Goal: Information Seeking & Learning: Understand process/instructions

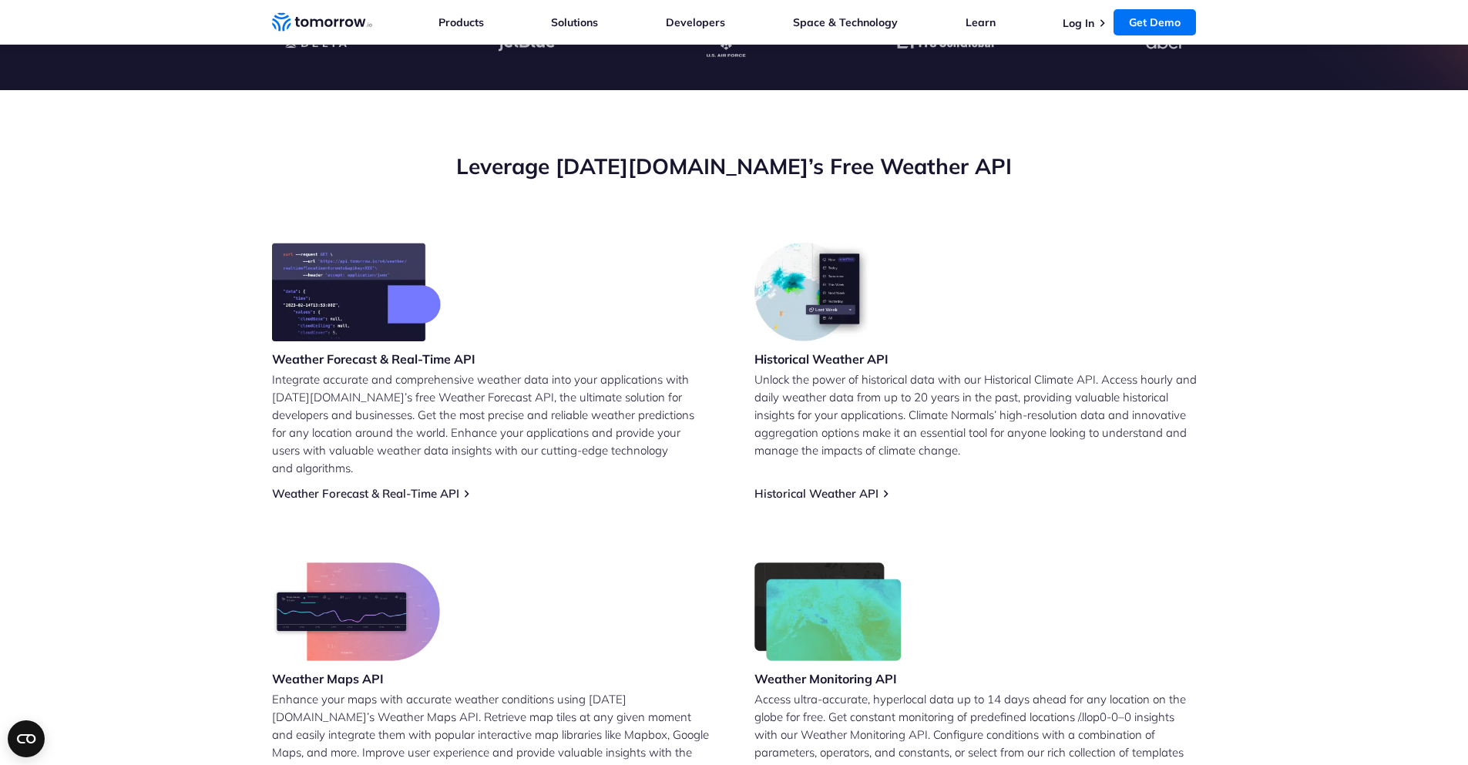
scroll to position [462, 0]
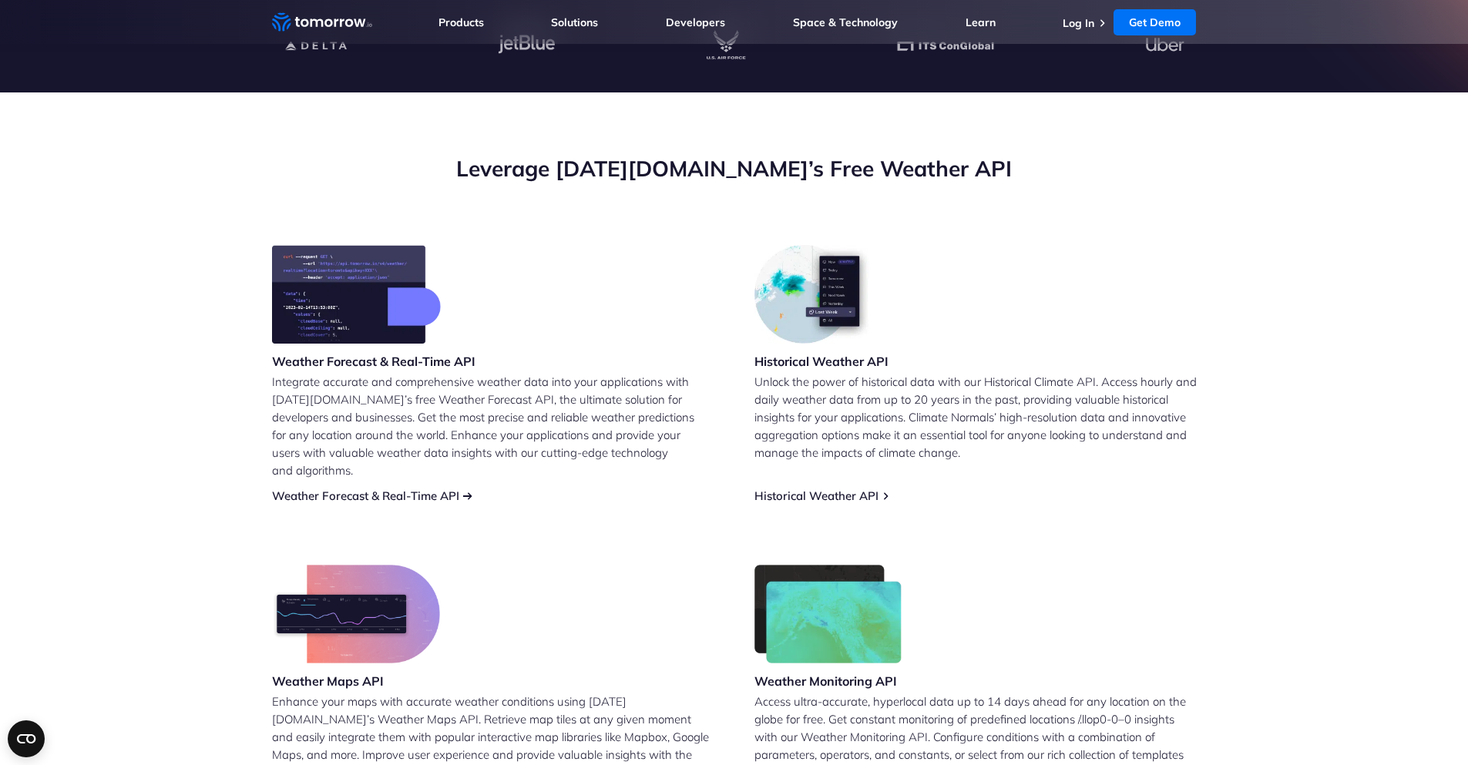
click at [408, 489] on link "Weather Forecast & Real-Time API" at bounding box center [365, 496] width 187 height 15
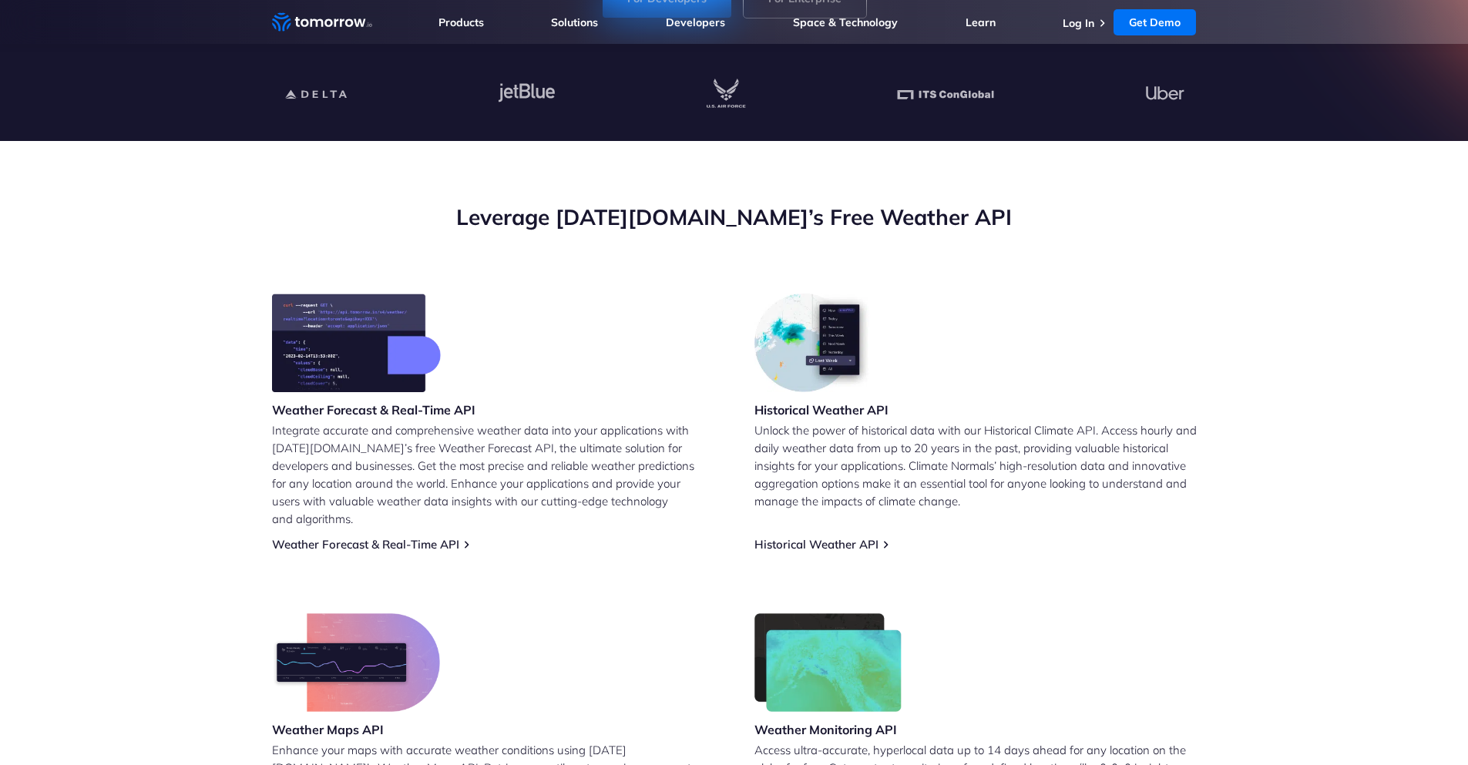
scroll to position [462, 0]
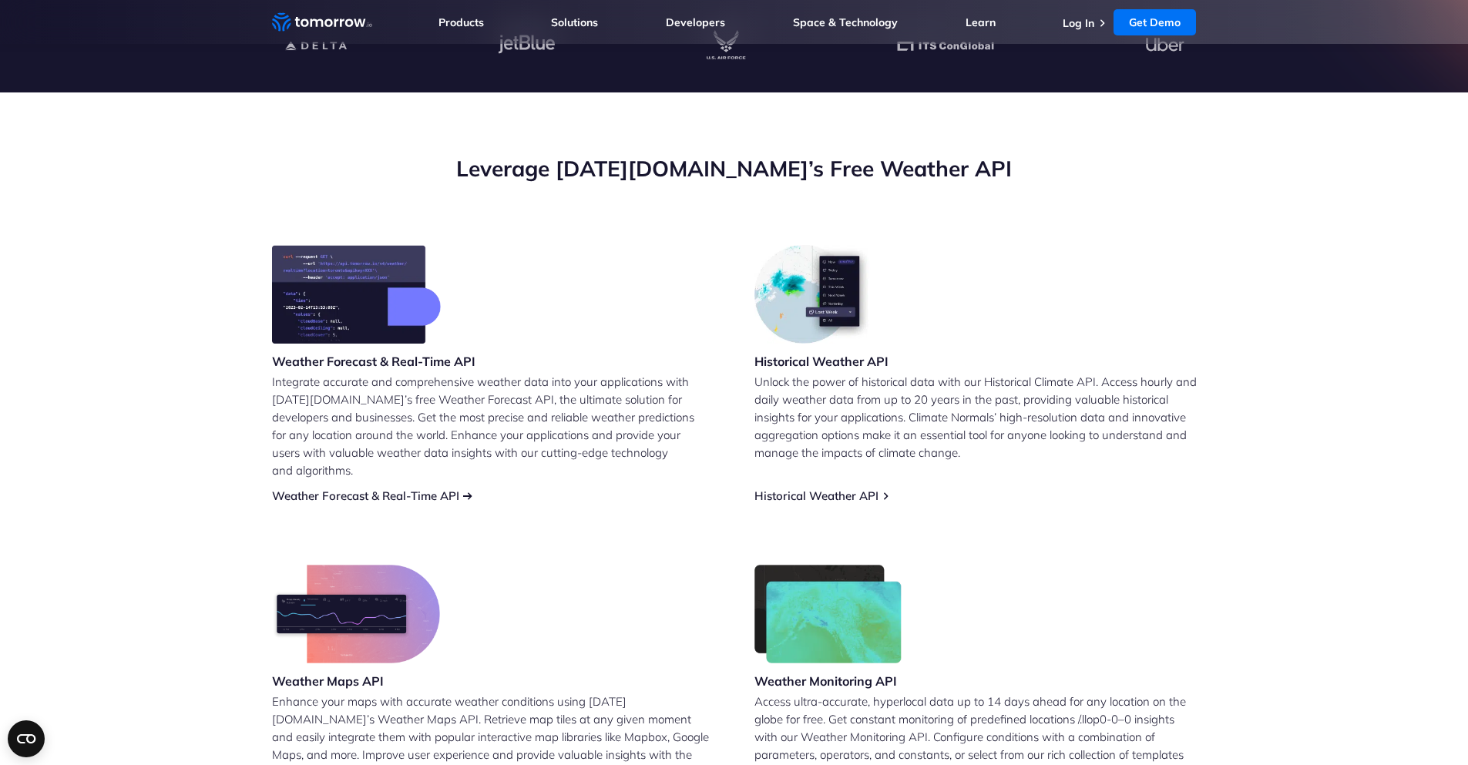
click at [411, 489] on link "Weather Forecast & Real-Time API" at bounding box center [365, 496] width 187 height 15
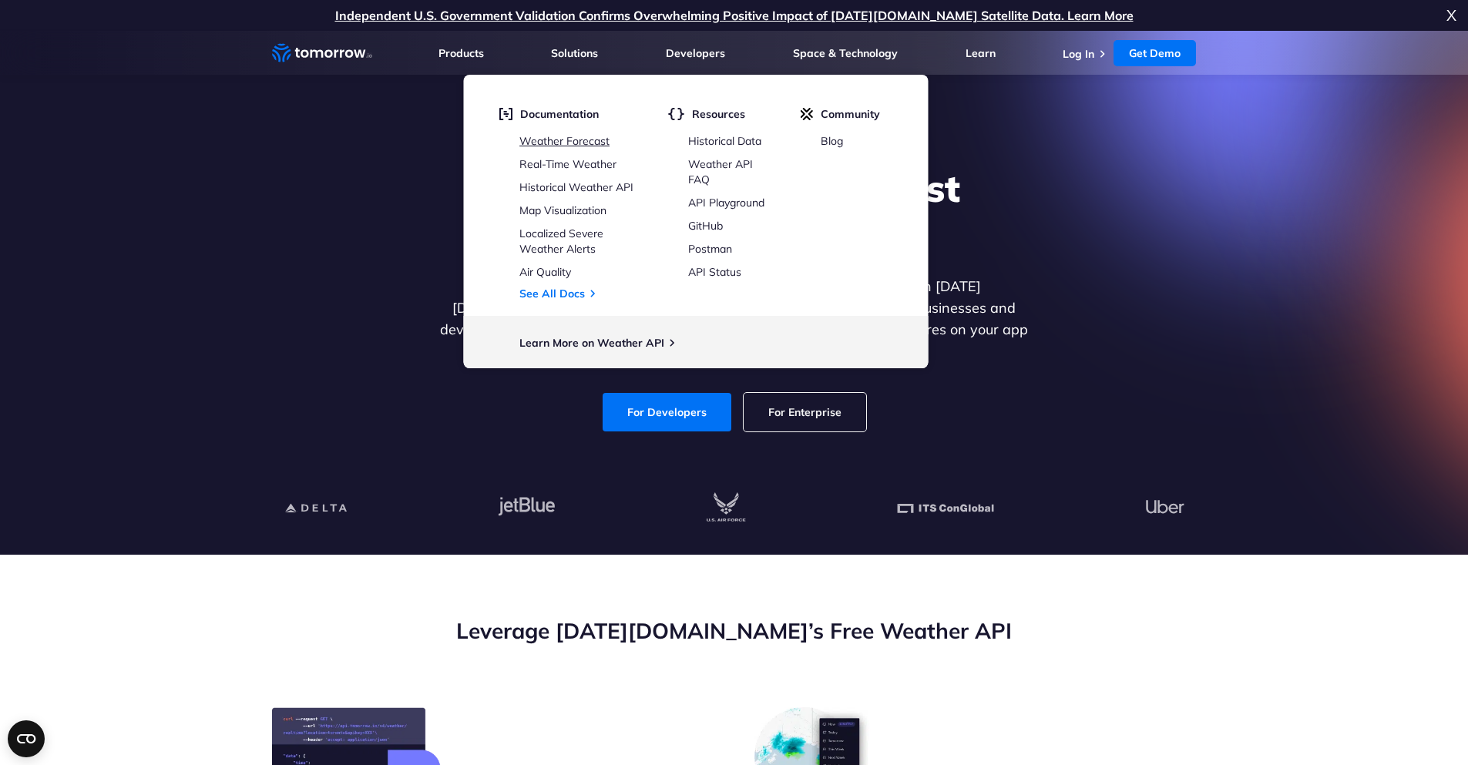
click at [581, 144] on link "Weather Forecast" at bounding box center [564, 141] width 90 height 14
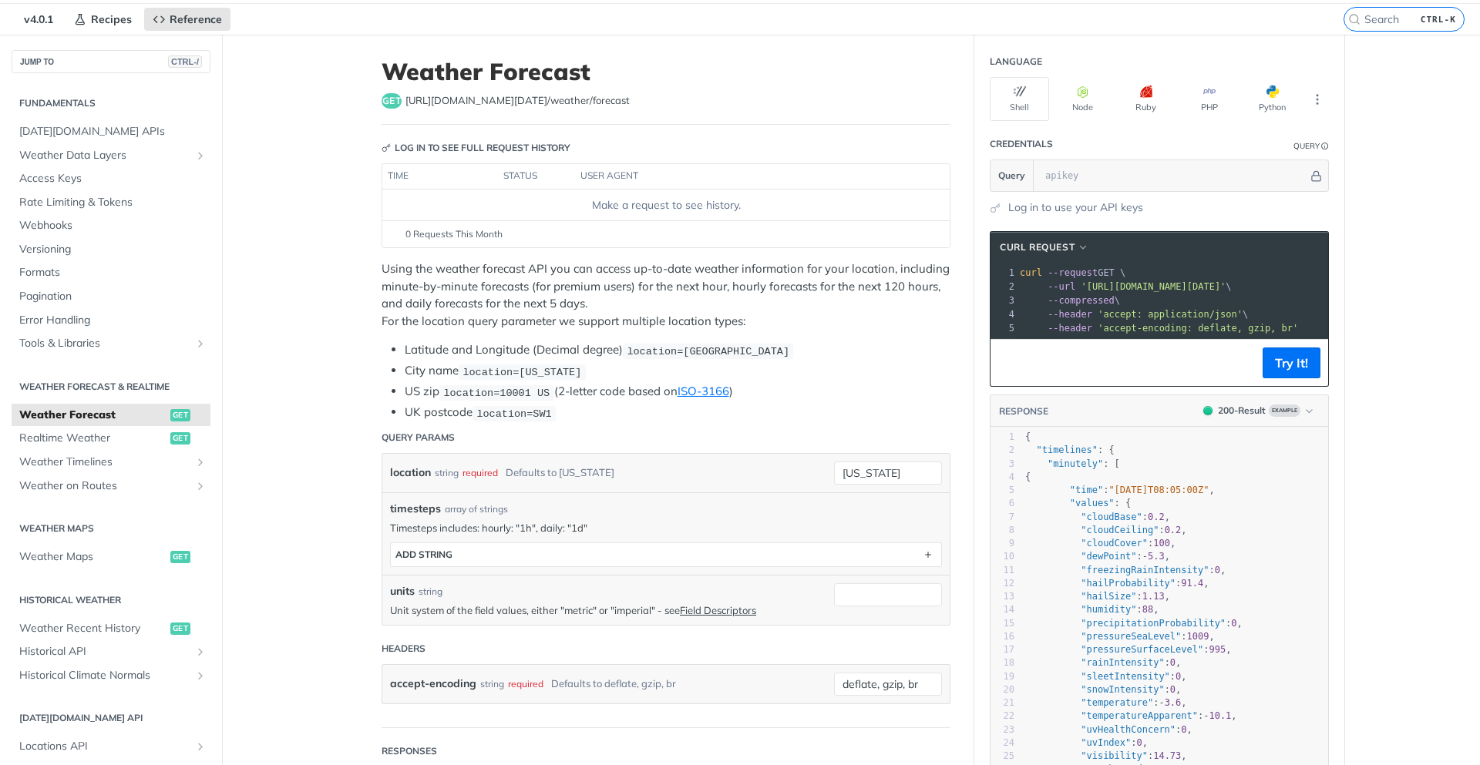
scroll to position [92, 0]
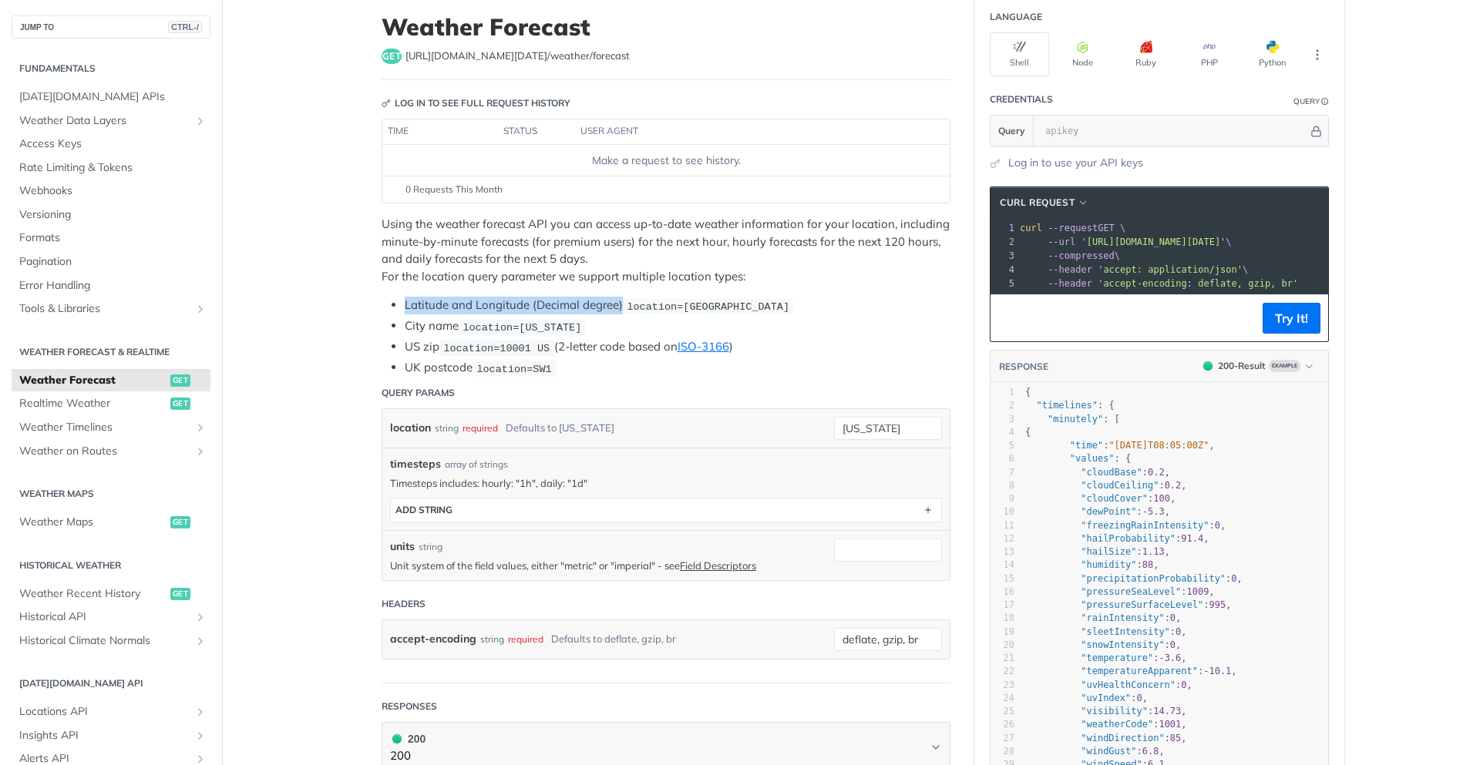
drag, startPoint x: 400, startPoint y: 309, endPoint x: 616, endPoint y: 299, distance: 216.8
click at [616, 299] on li "Latitude and Longitude (Decimal degree) location=42.3478, -71.0466" at bounding box center [678, 306] width 546 height 18
copy li "Latitude and Longitude (Decimal degree)"
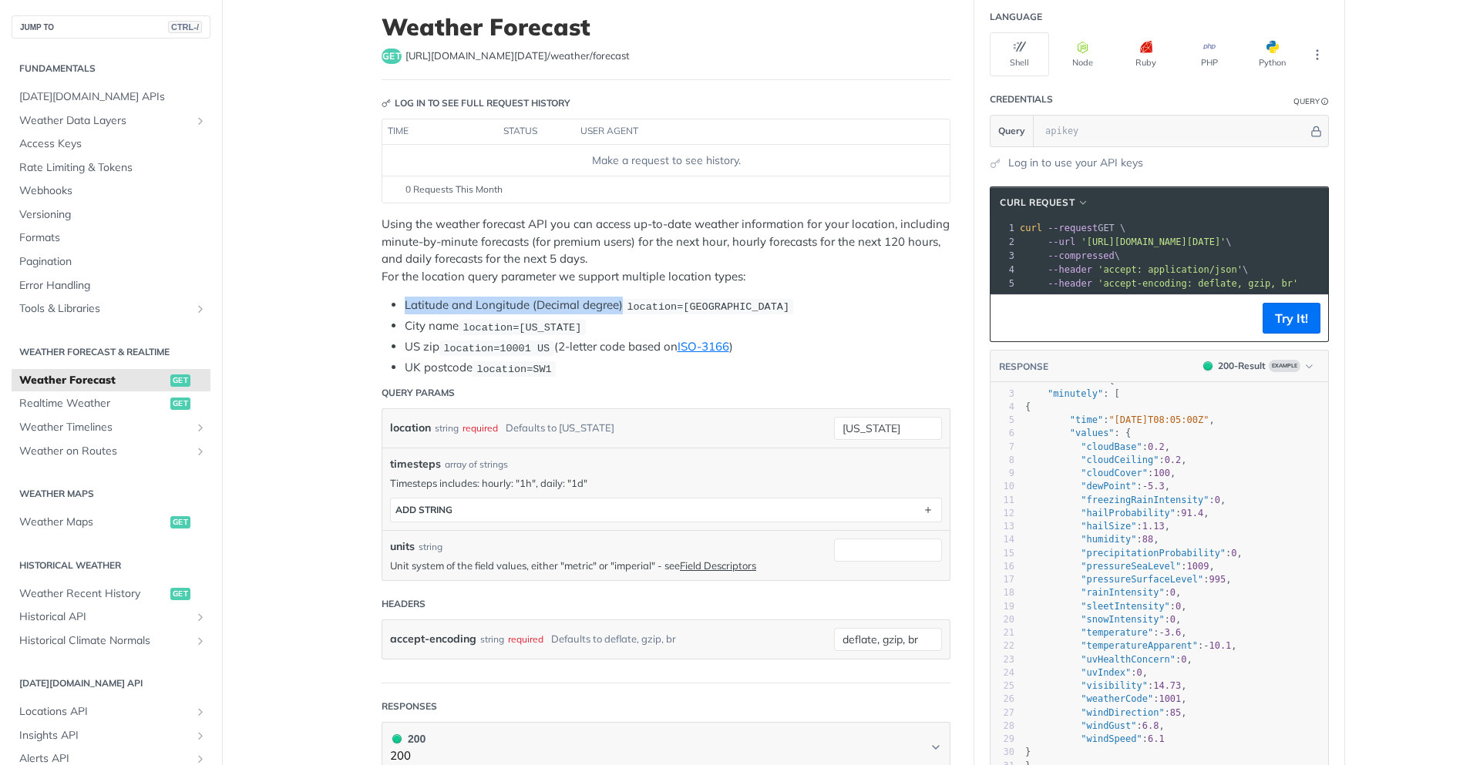
scroll to position [0, 0]
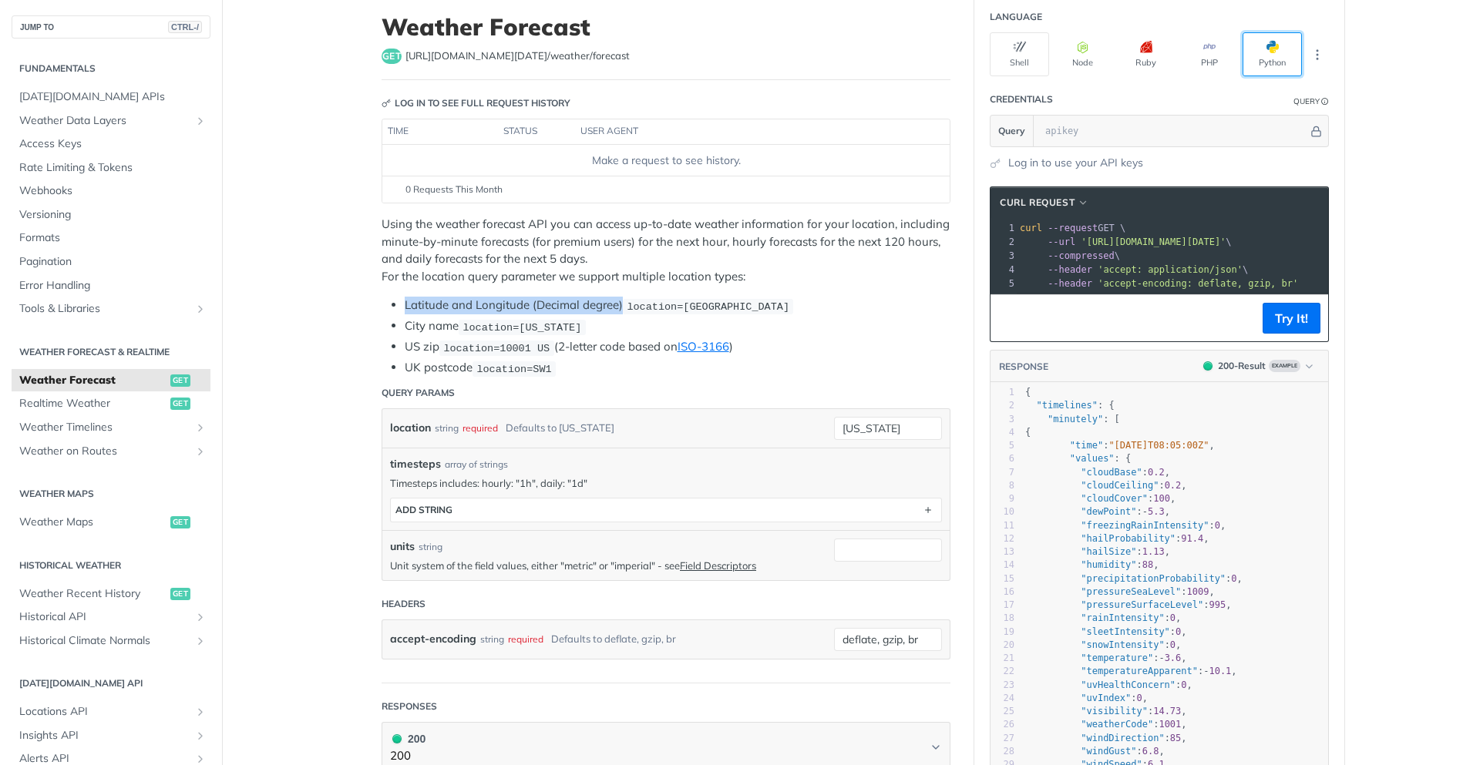
click at [1261, 61] on button "Python" at bounding box center [1271, 54] width 59 height 44
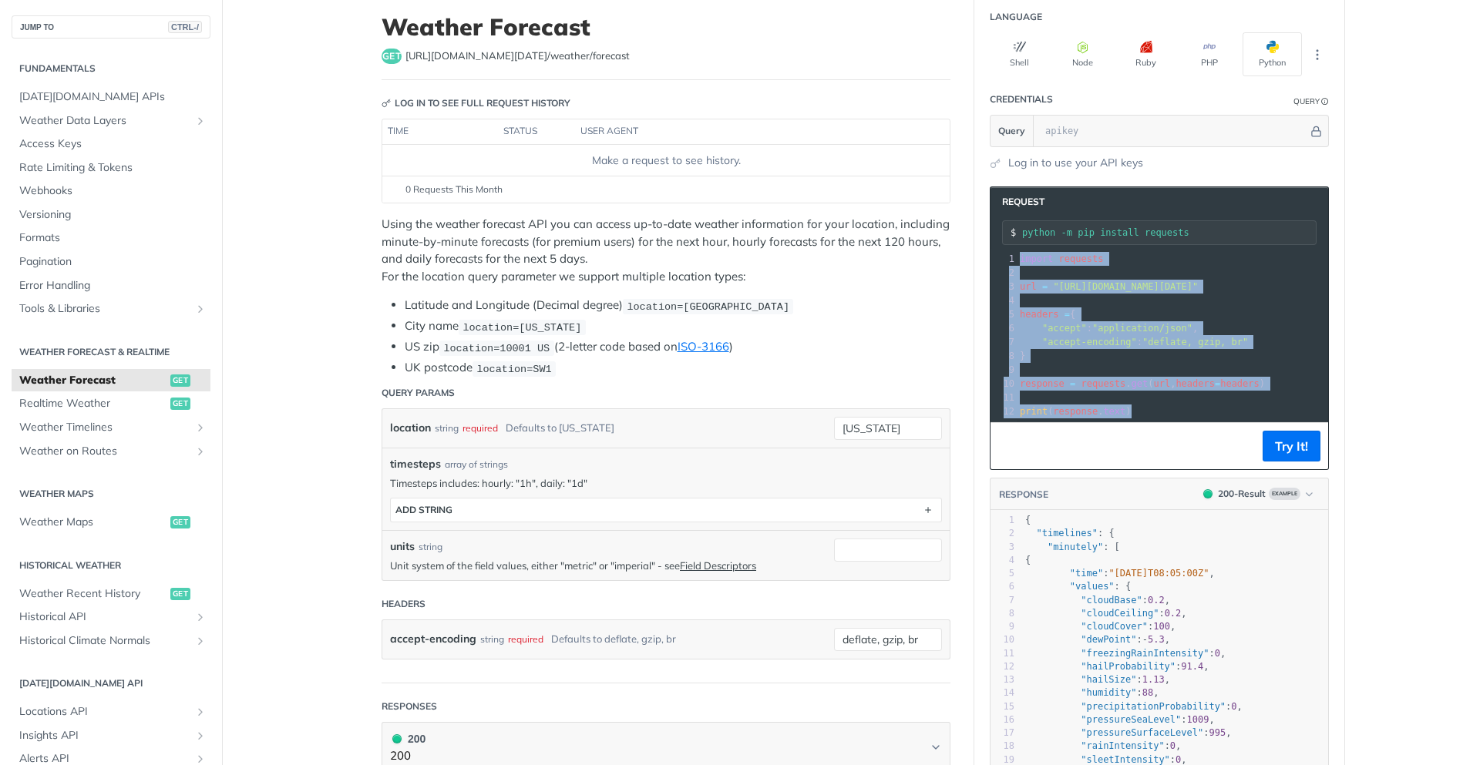
drag, startPoint x: 1010, startPoint y: 259, endPoint x: 1162, endPoint y: 414, distance: 216.9
click at [1162, 414] on div "1 import requests 2 ​ 3 url = "https://api.tomorrow.io/v4/weather/forecast?loca…" at bounding box center [1216, 335] width 401 height 166
copy div "import requests 2 ​ 3 url = "https://api.tomorrow.io/v4/weather/forecast?locati…"
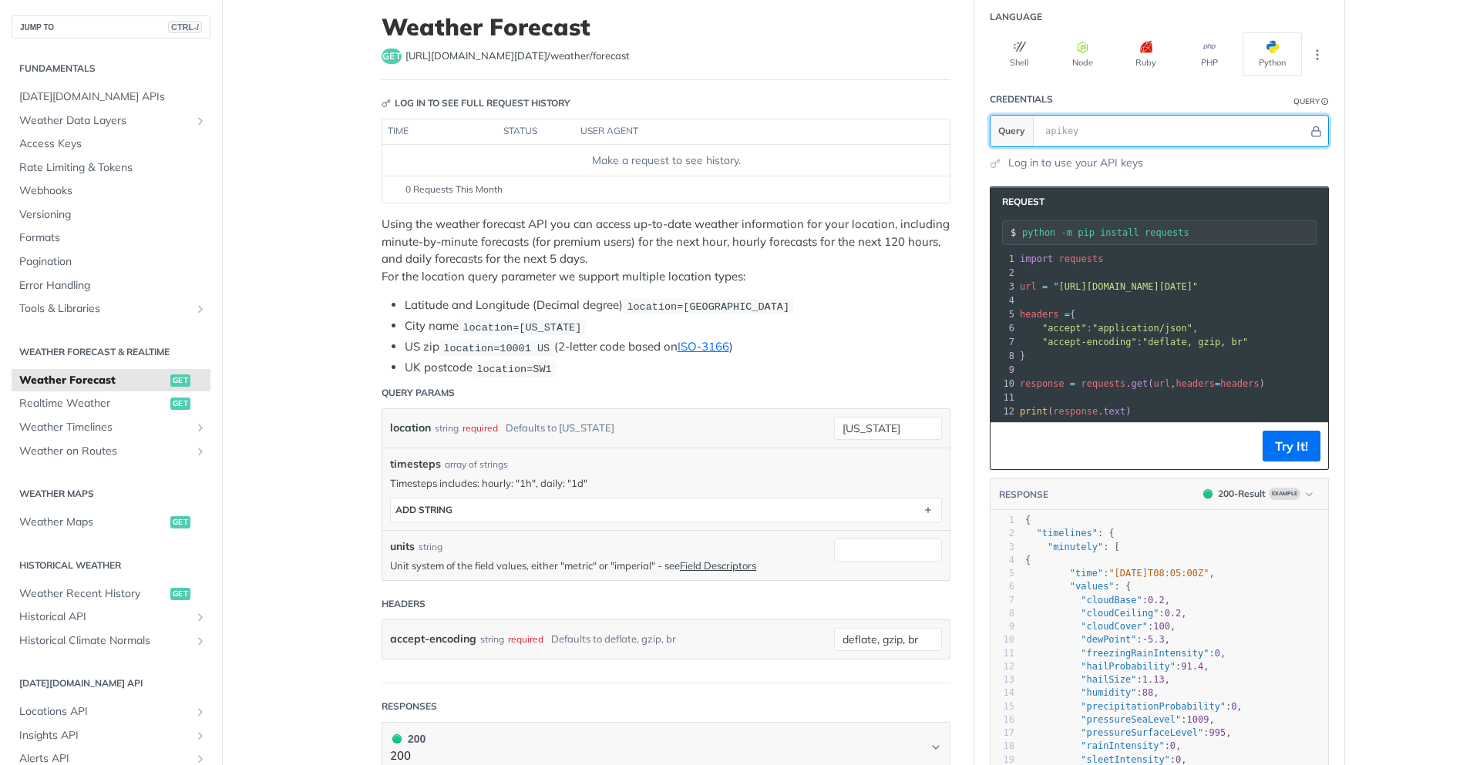
click at [1098, 137] on input "text" at bounding box center [1172, 131] width 270 height 31
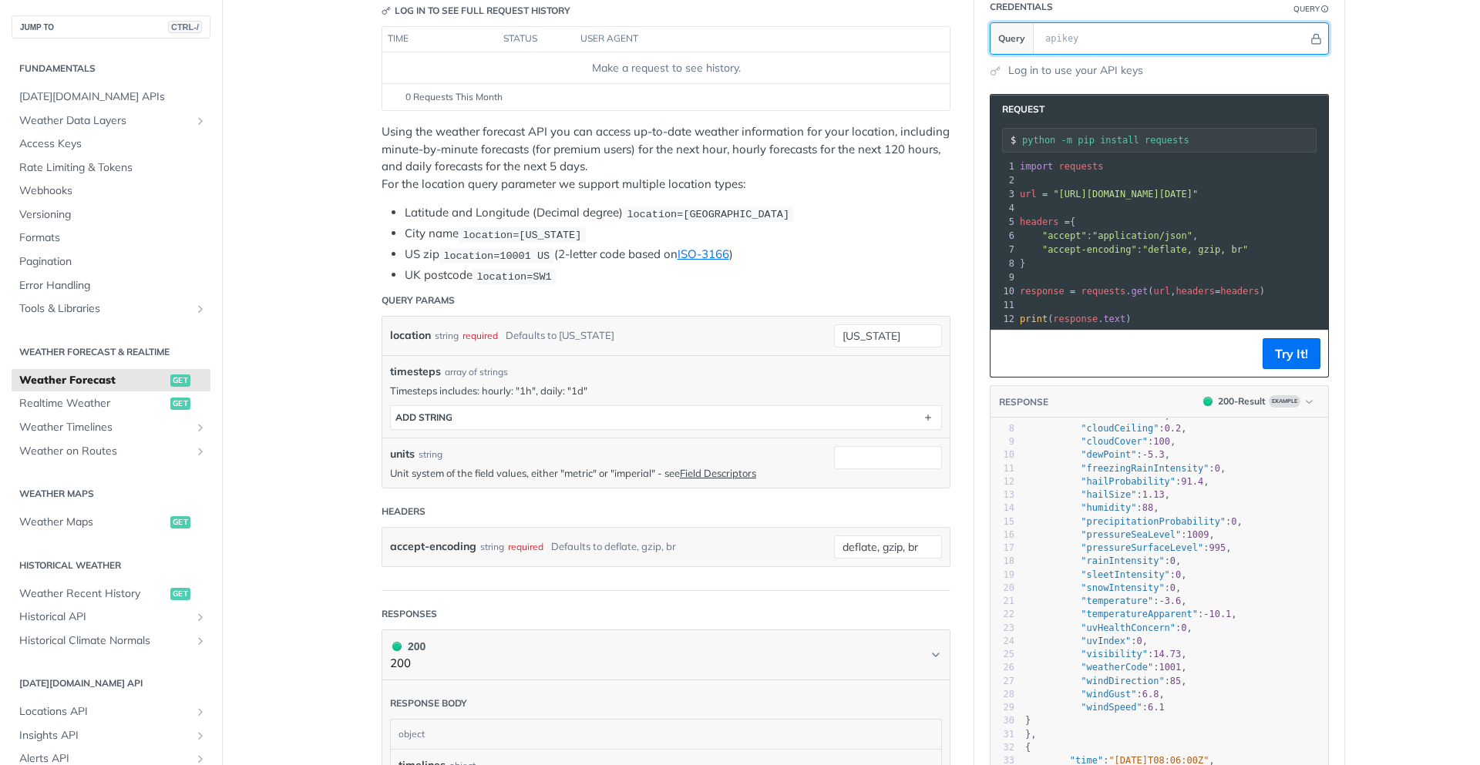
scroll to position [1, 0]
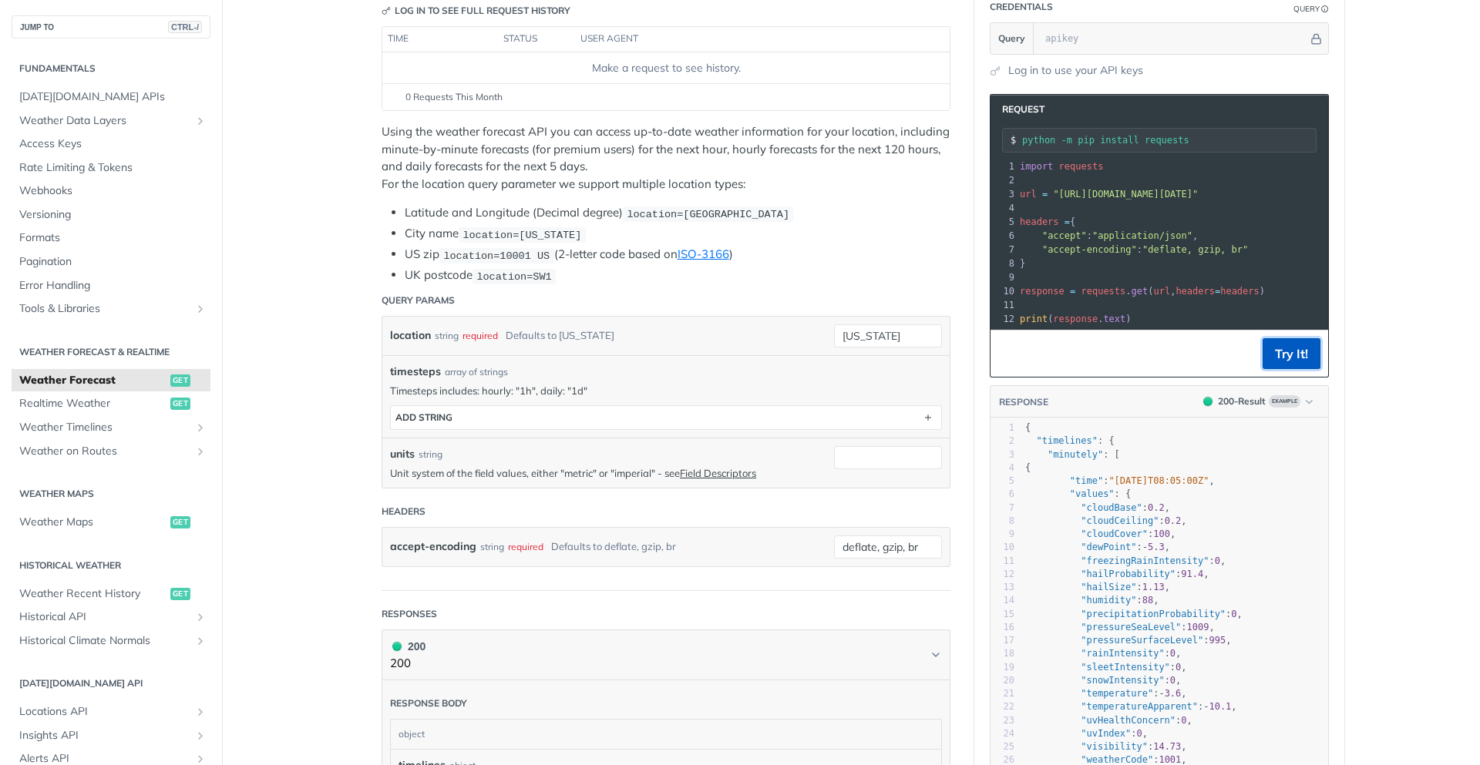
click at [1291, 359] on button "Try It!" at bounding box center [1291, 353] width 58 height 31
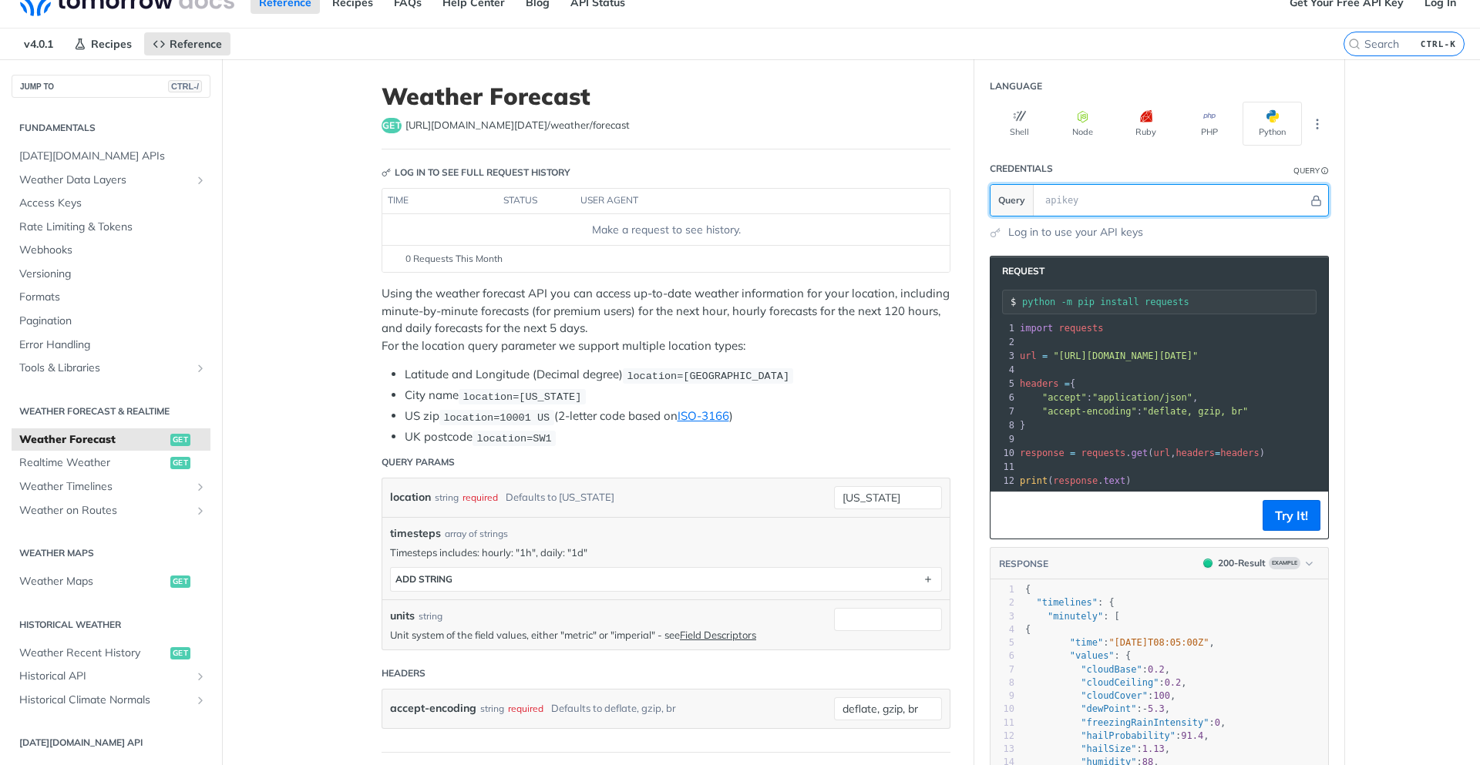
scroll to position [0, 0]
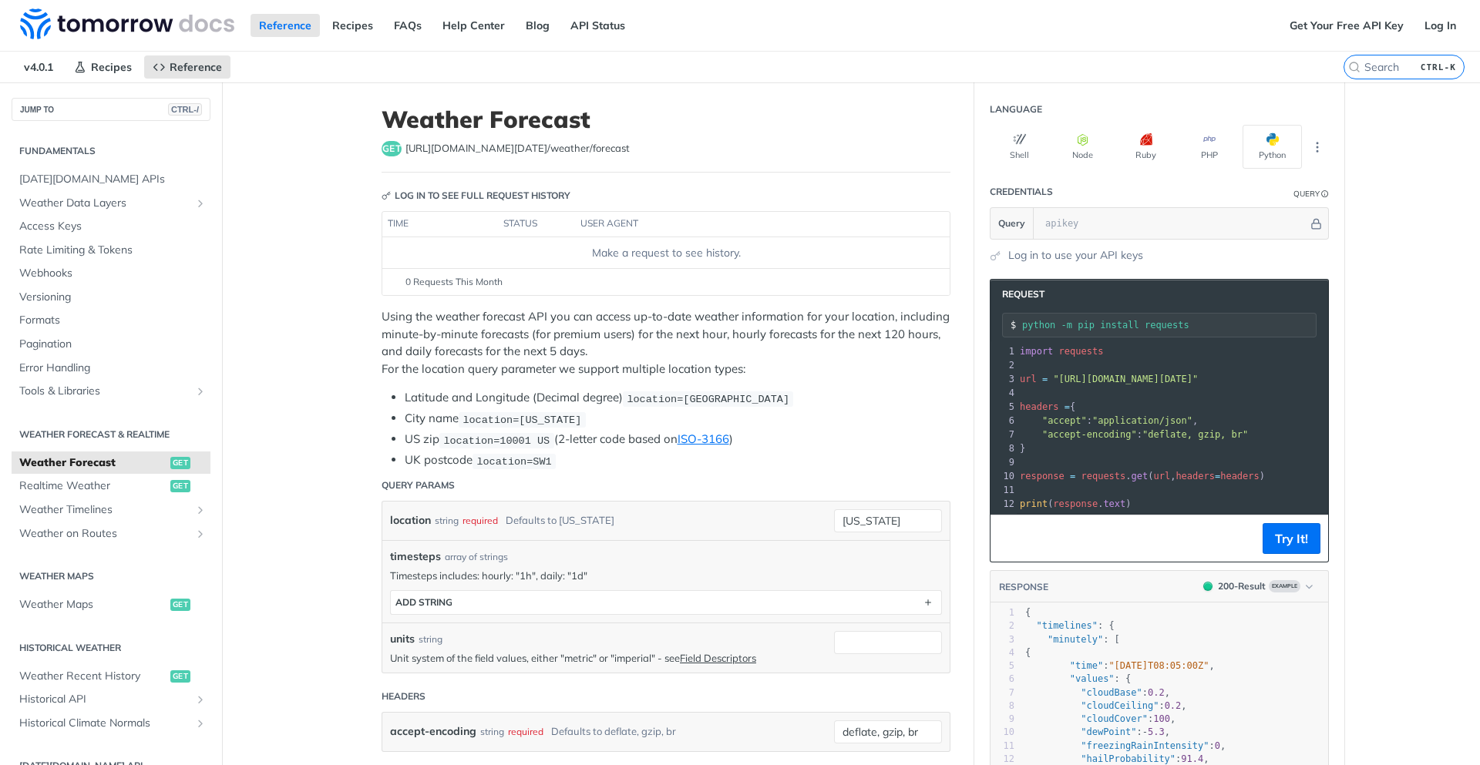
click at [1364, 27] on link "Get Your Free API Key" at bounding box center [1346, 25] width 131 height 23
click at [1316, 151] on icon "More ellipsis" at bounding box center [1317, 147] width 2 height 9
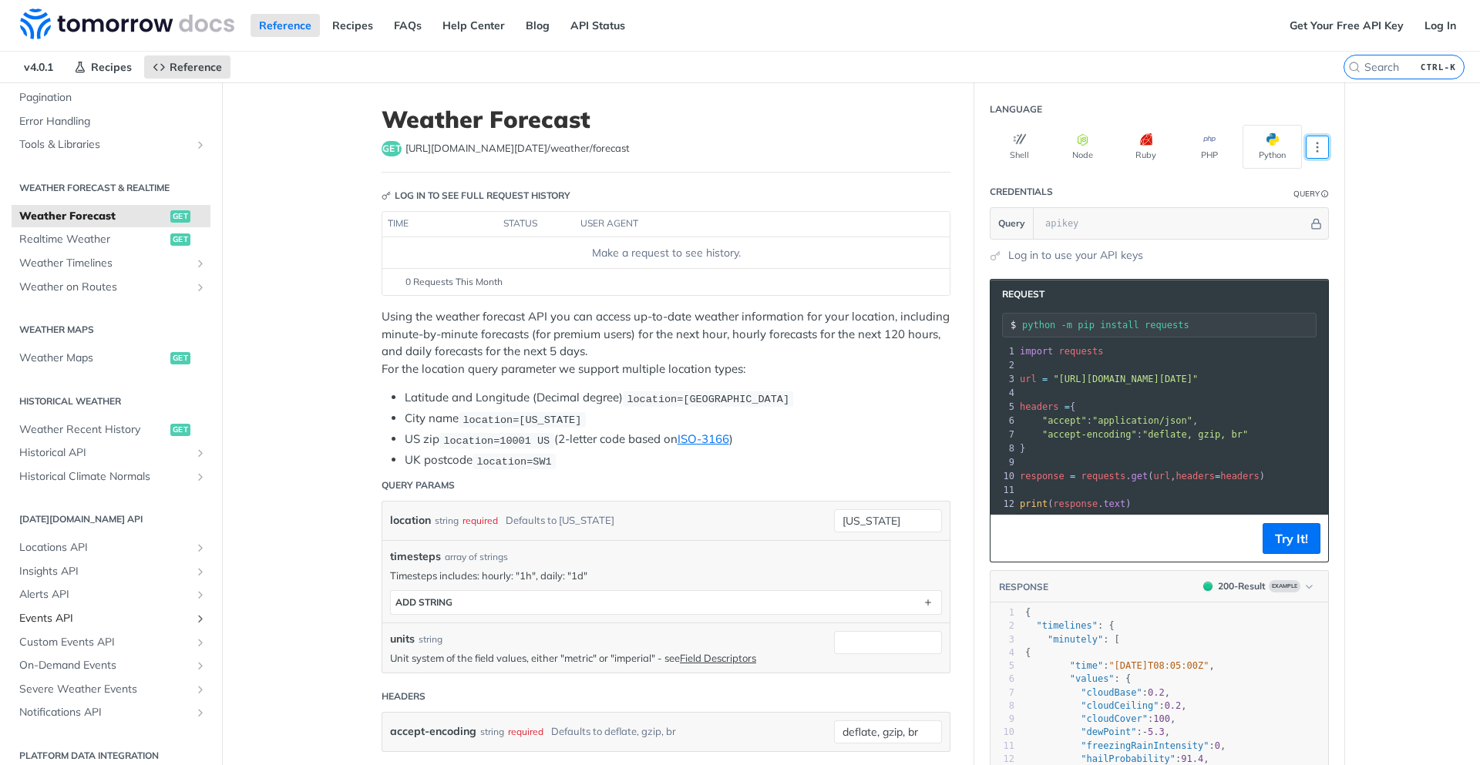
scroll to position [259, 0]
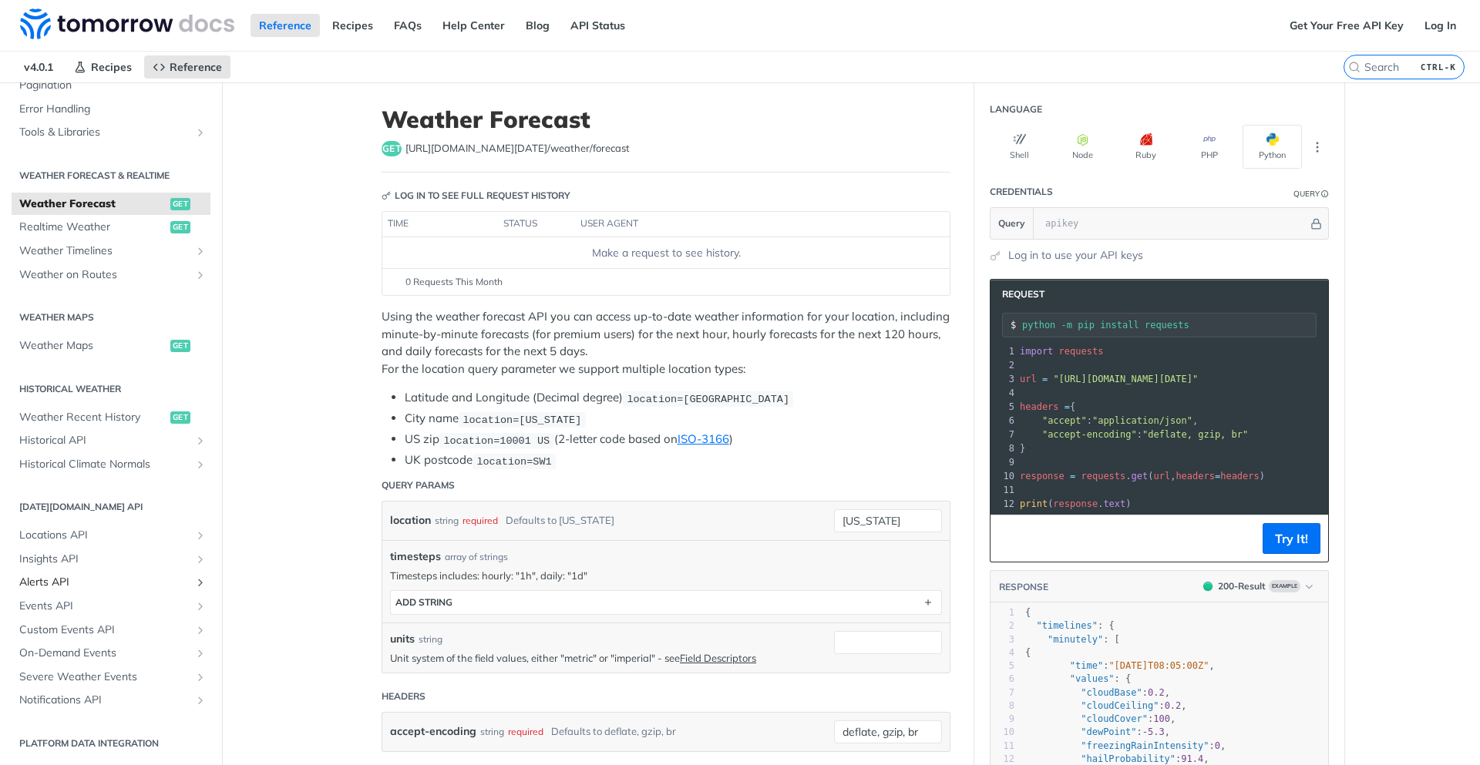
click at [30, 582] on span "Alerts API" at bounding box center [104, 582] width 171 height 15
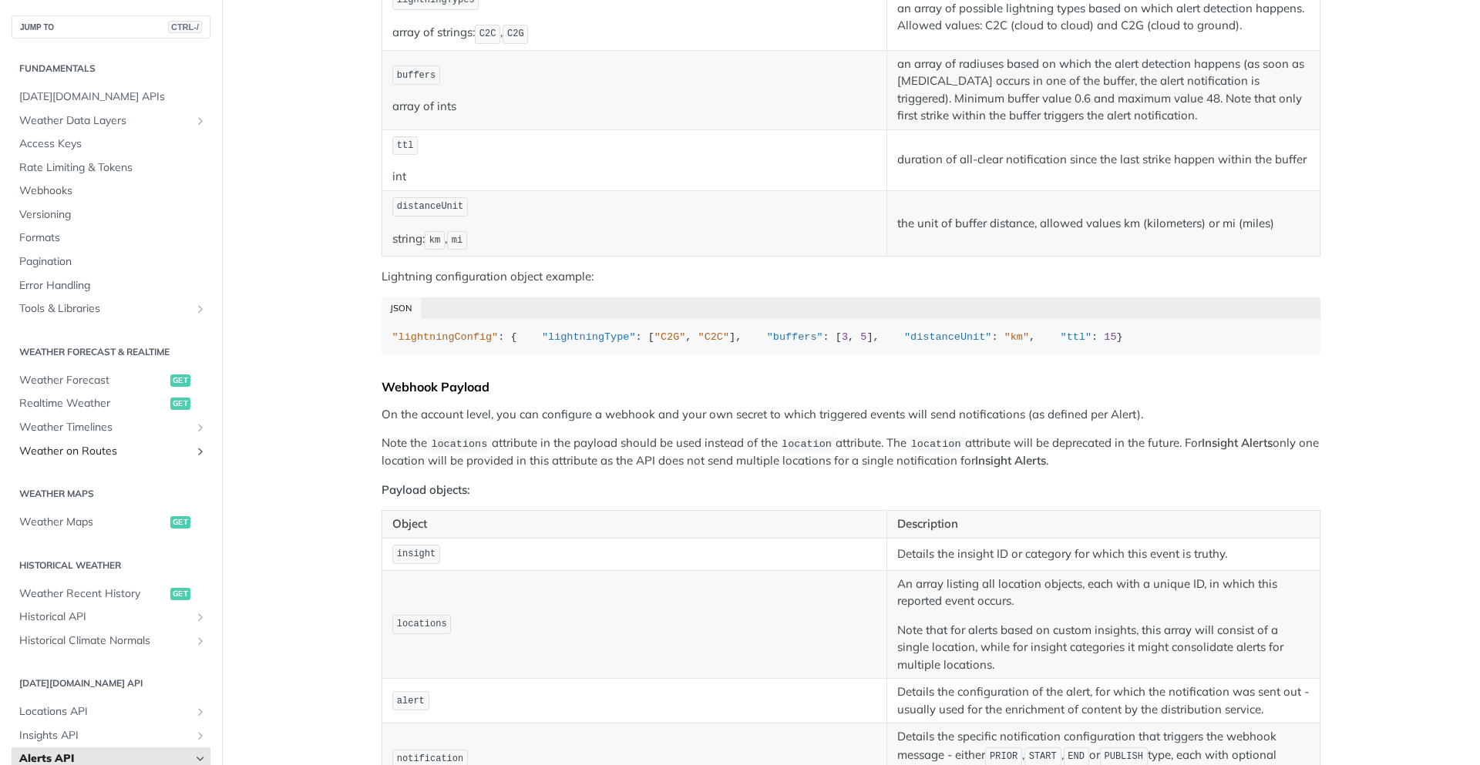
scroll to position [1017, 0]
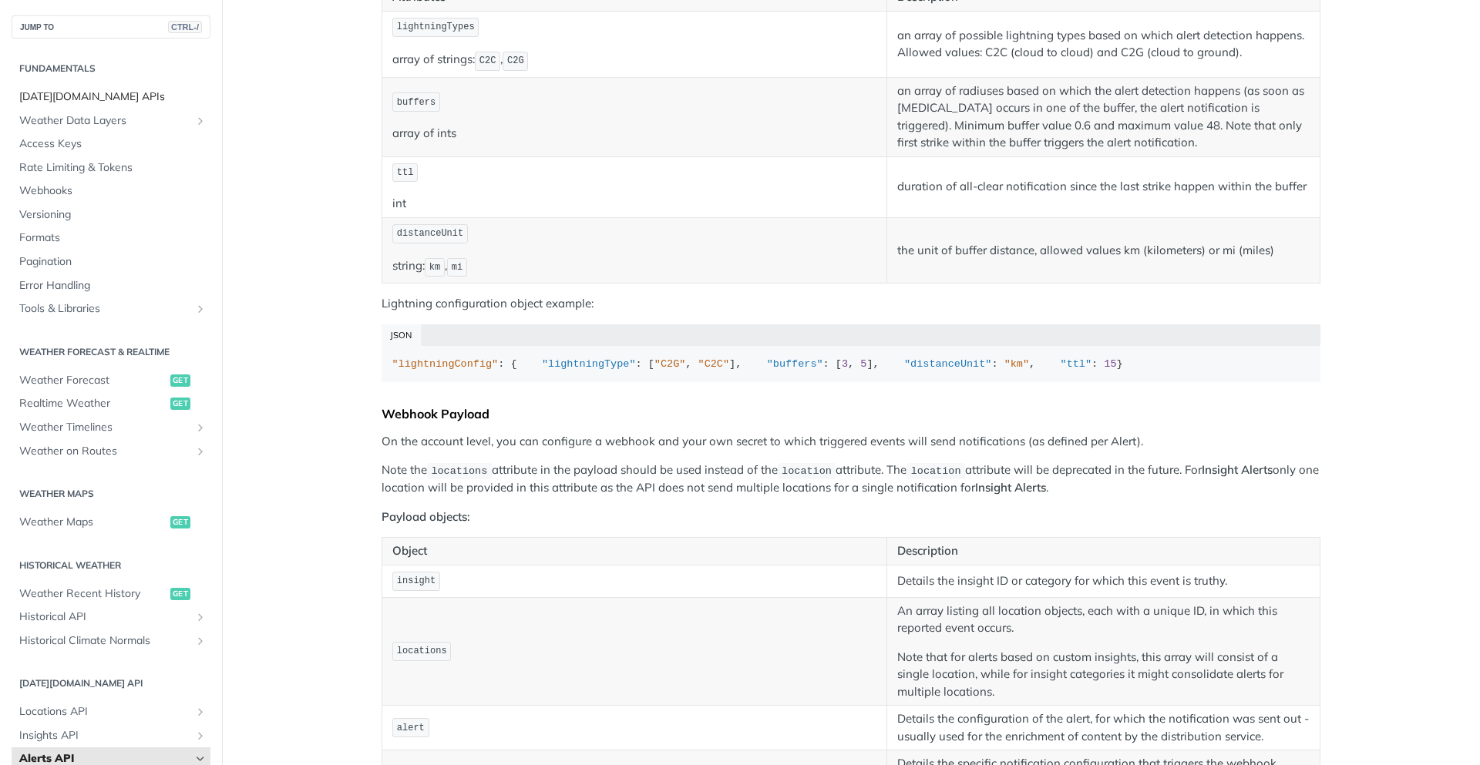
click at [70, 104] on span "[DATE][DOMAIN_NAME] APIs" at bounding box center [112, 96] width 187 height 15
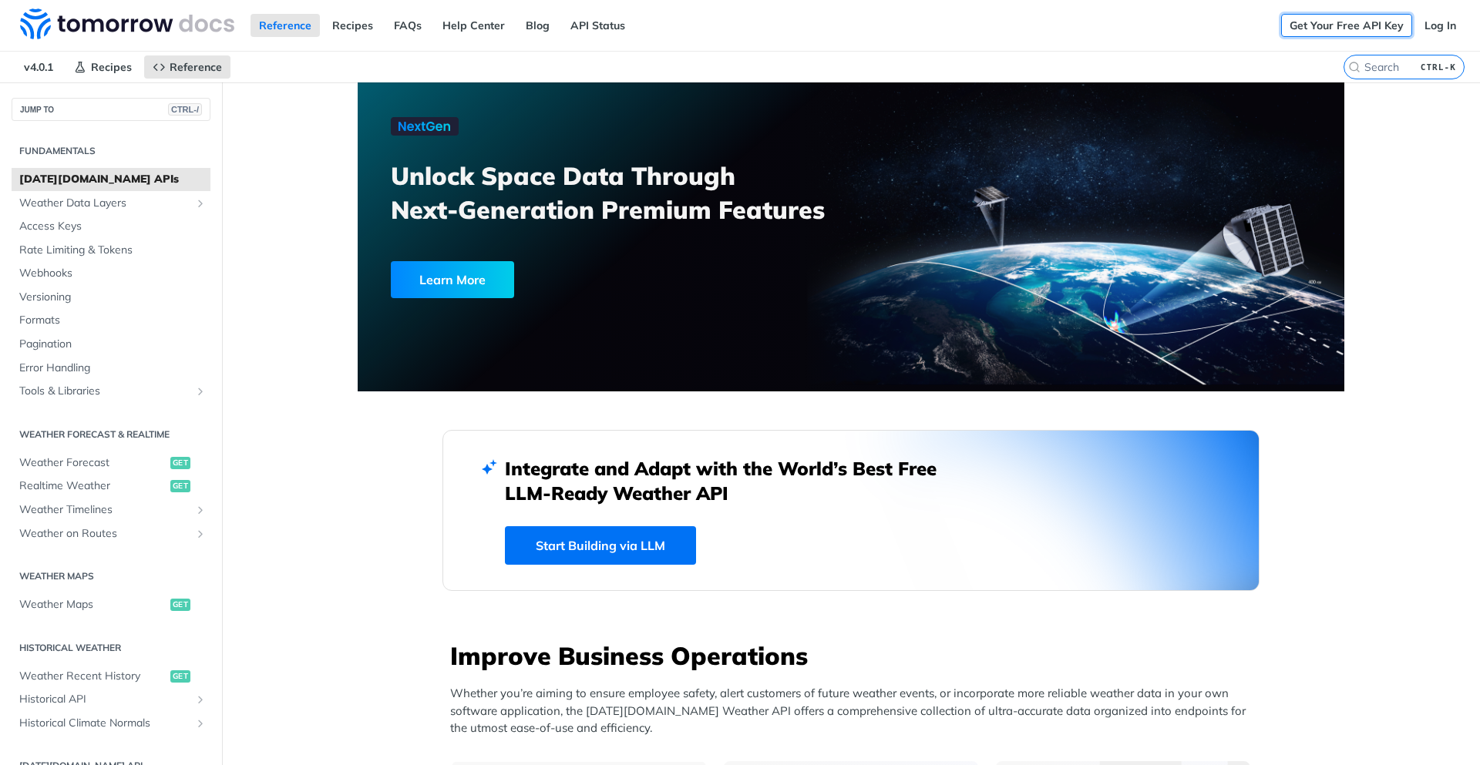
click at [1329, 26] on link "Get Your Free API Key" at bounding box center [1346, 25] width 131 height 23
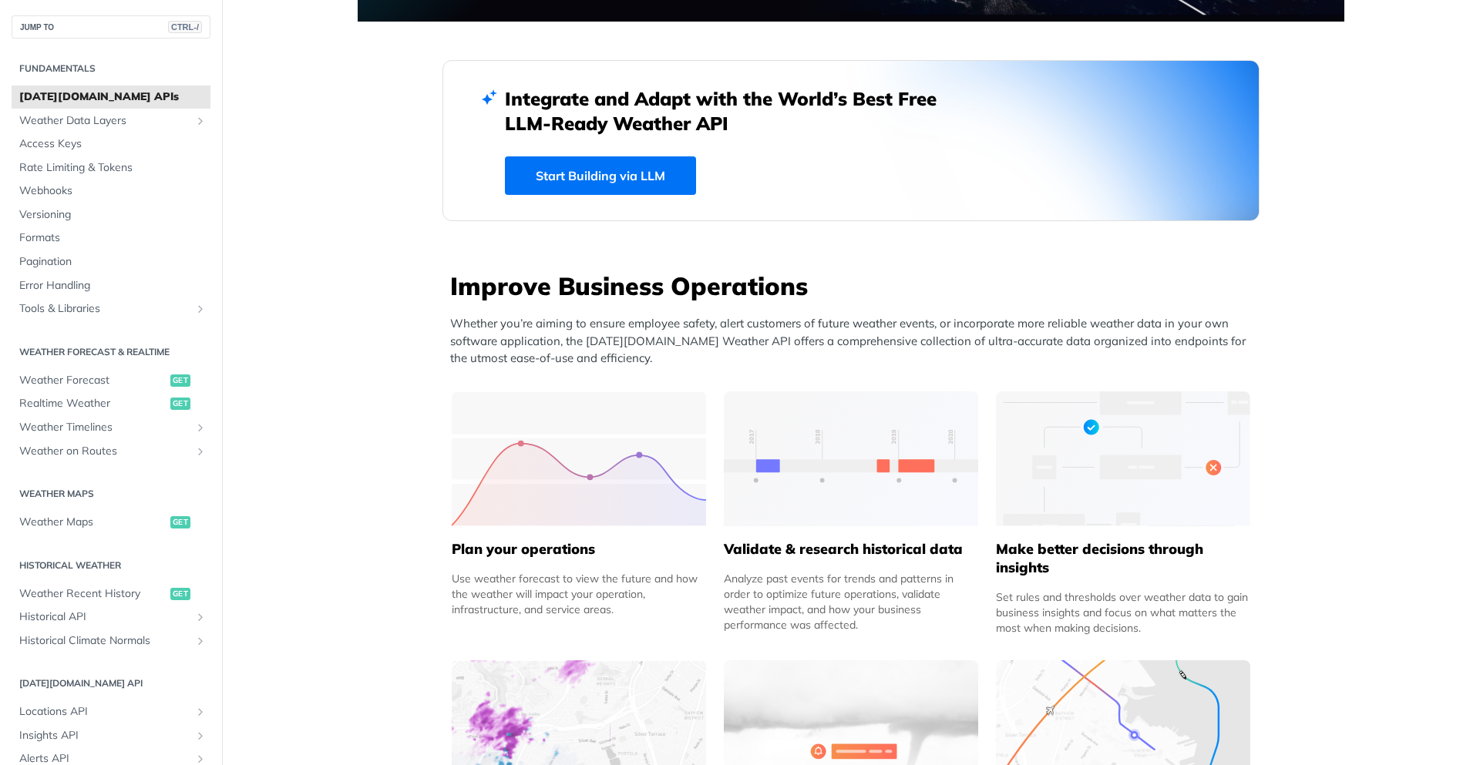
click at [103, 102] on span "[DATE][DOMAIN_NAME] APIs" at bounding box center [112, 96] width 187 height 15
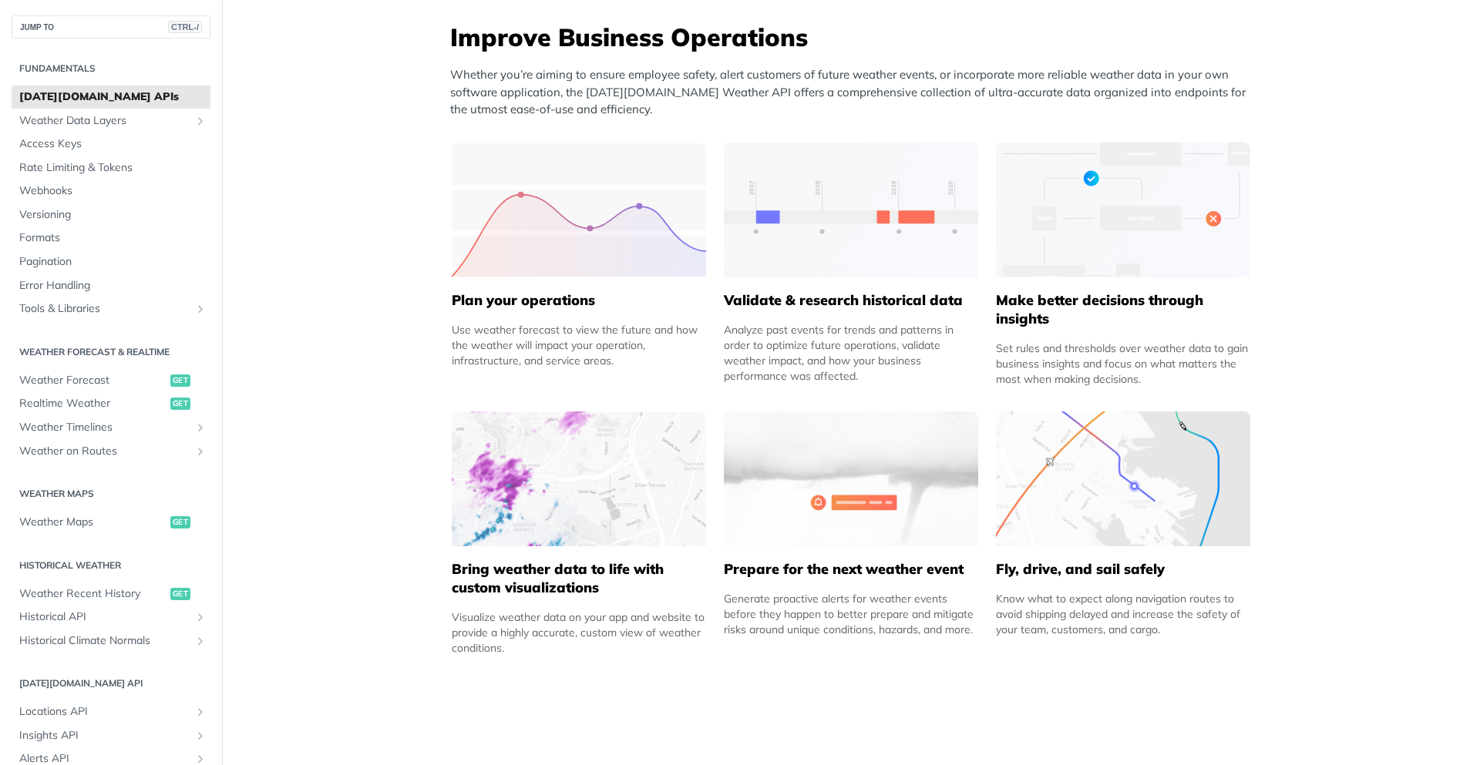
scroll to position [647, 0]
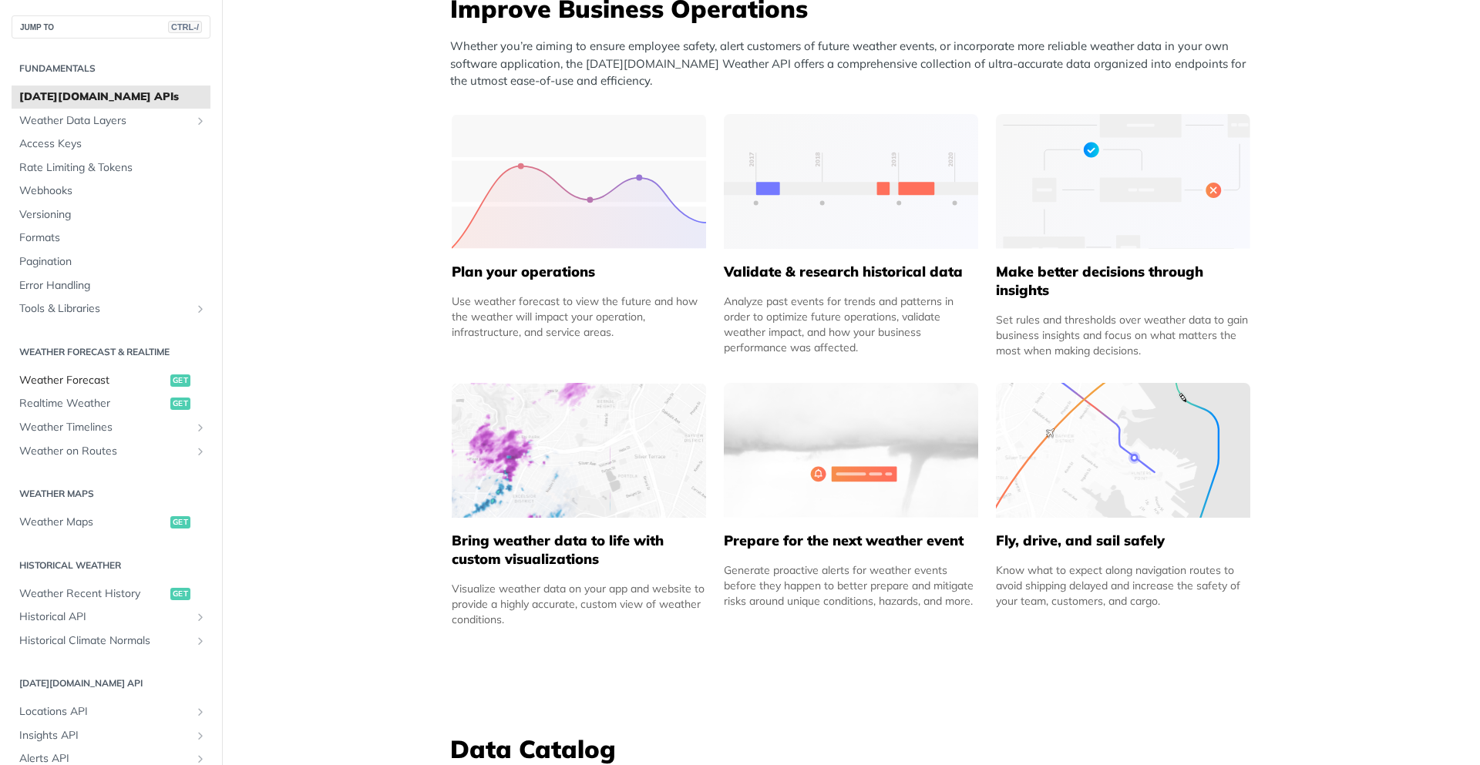
click at [84, 373] on span "Weather Forecast" at bounding box center [92, 380] width 147 height 15
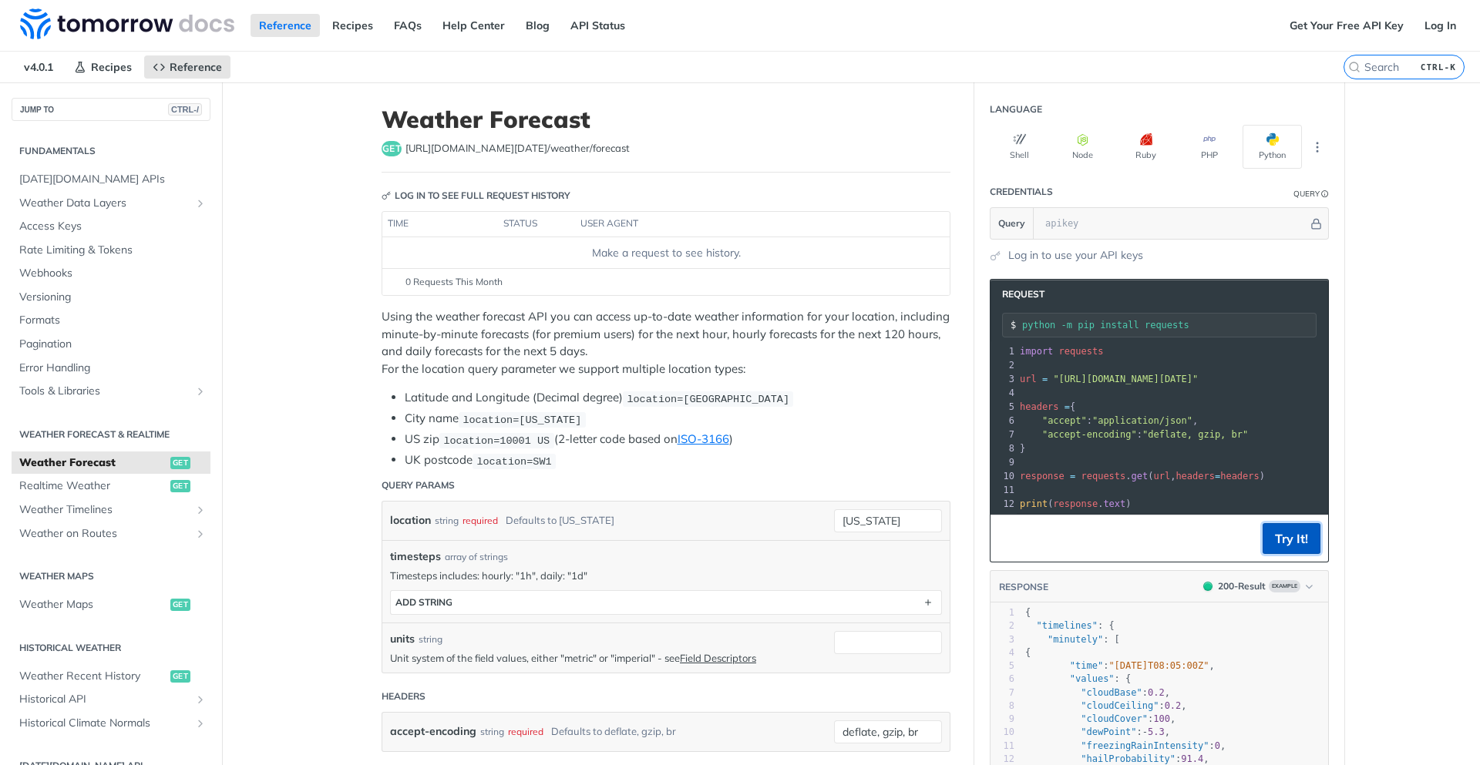
click at [1292, 554] on button "Try It!" at bounding box center [1291, 538] width 58 height 31
click at [1127, 222] on input "text" at bounding box center [1172, 223] width 270 height 31
paste input "29.8058898"
type input "29.8058898"
click at [1096, 225] on input "text" at bounding box center [1172, 223] width 270 height 31
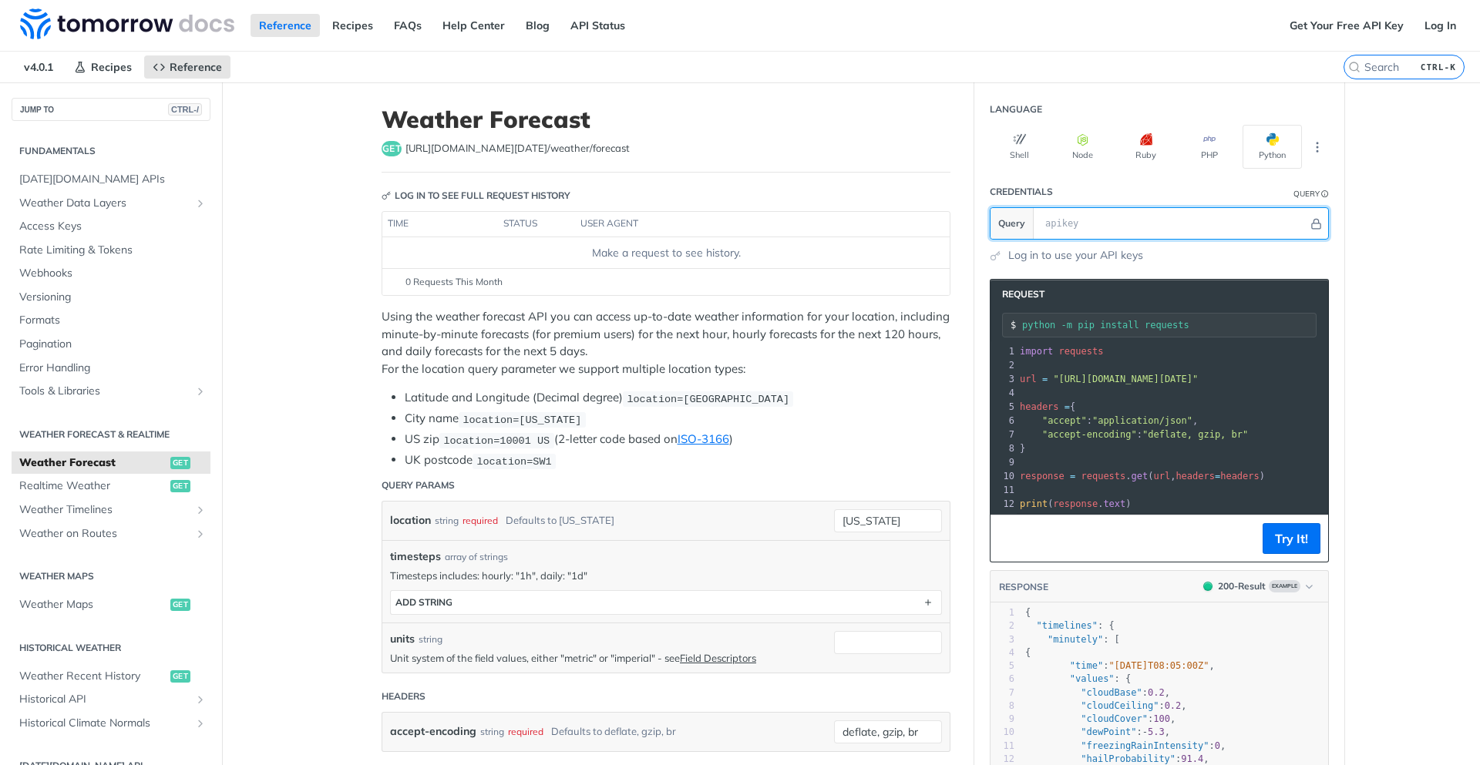
paste input "1*1haeu4e*_ga*Njk5NTczMTk0LjE3NTY0Njc0NDE.*_ga_FYZPGBJRTX*czE3NTY0Njc0ODMkbzEkZ…"
type input "1*1haeu4e*_ga*Njk5NTczMTk0LjE3NTY0Njc0NDE.*_ga_FYZPGBJRTX*czE3NTY0Njc0ODMkbzEkZ…"
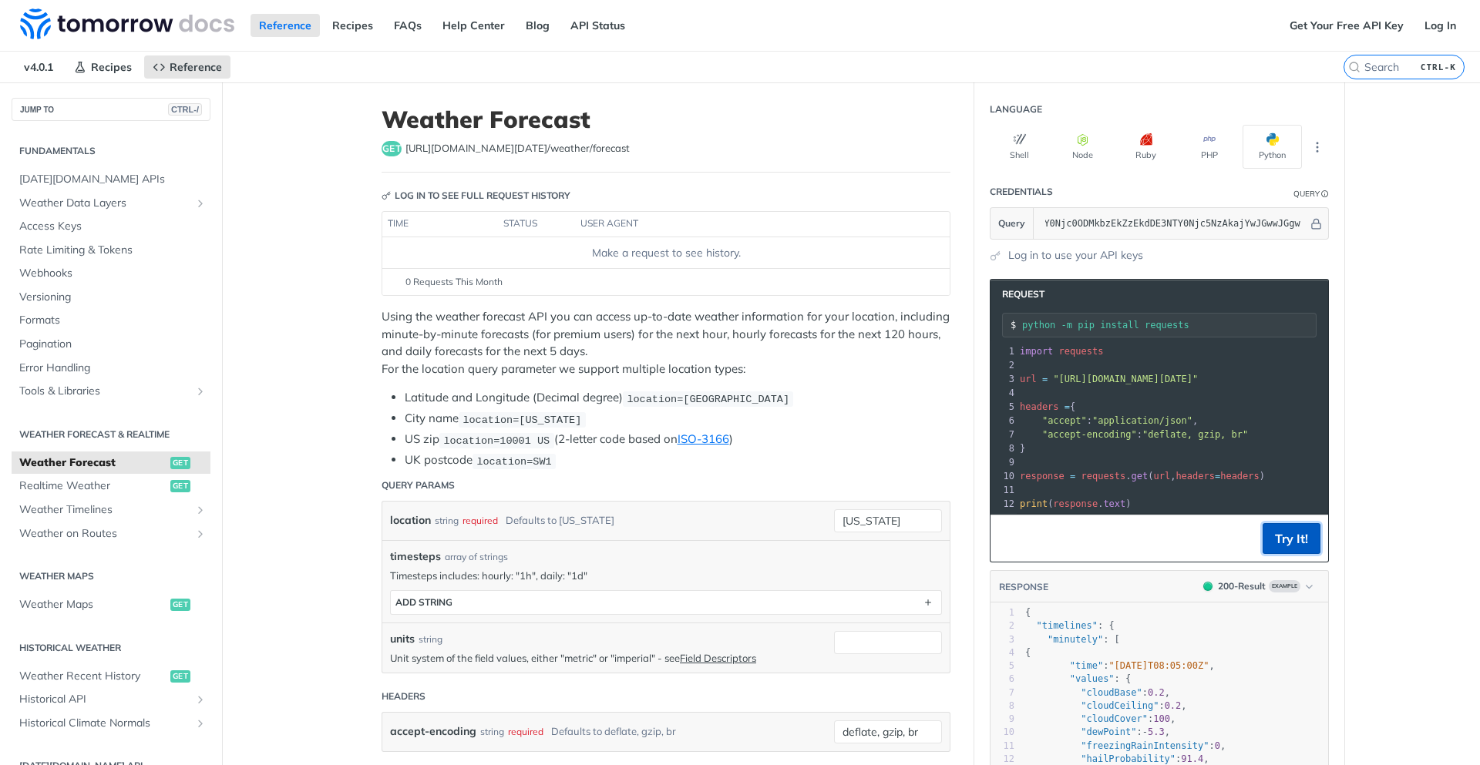
click at [1297, 549] on button "Try It!" at bounding box center [1291, 538] width 58 height 31
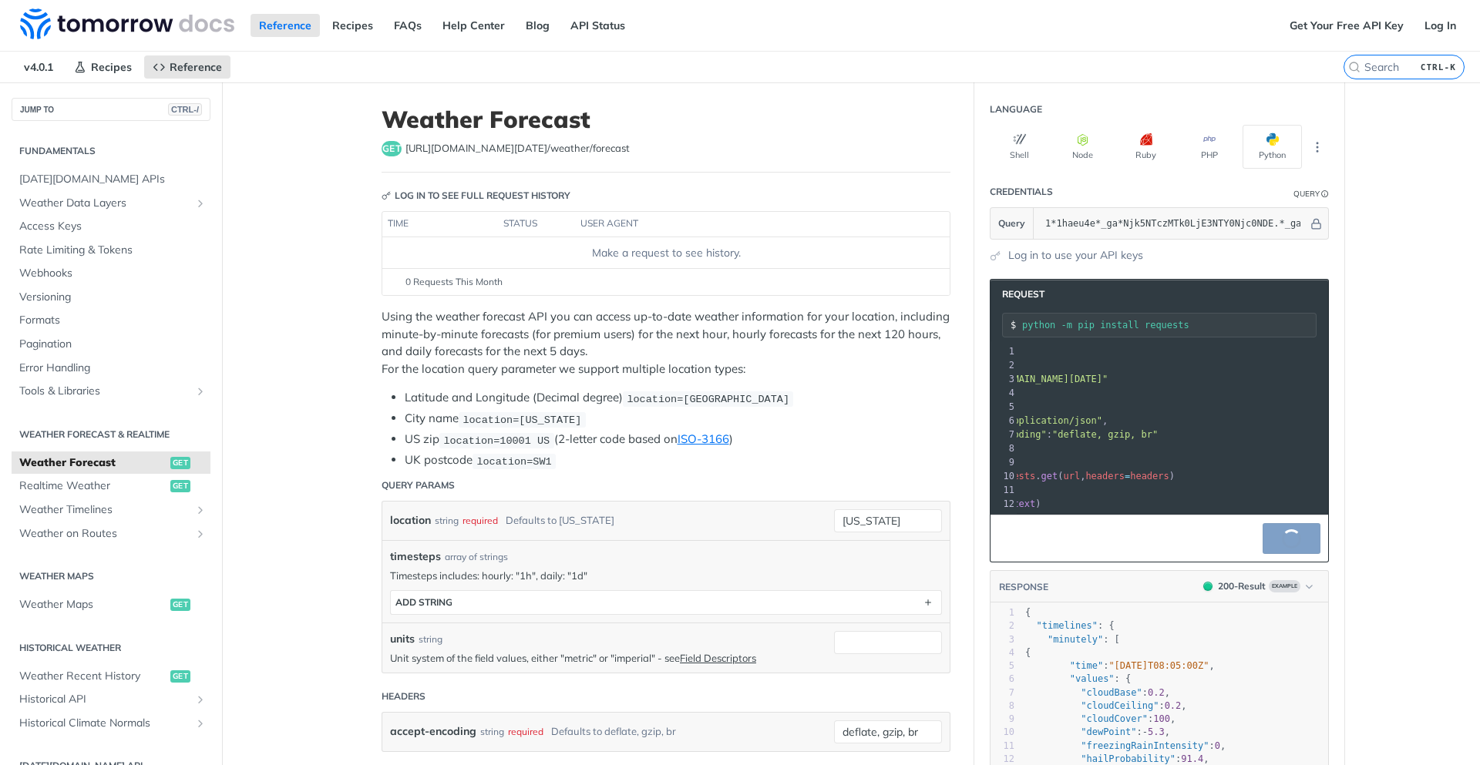
scroll to position [0, 0]
click at [1426, 25] on link "Log In" at bounding box center [1440, 25] width 49 height 23
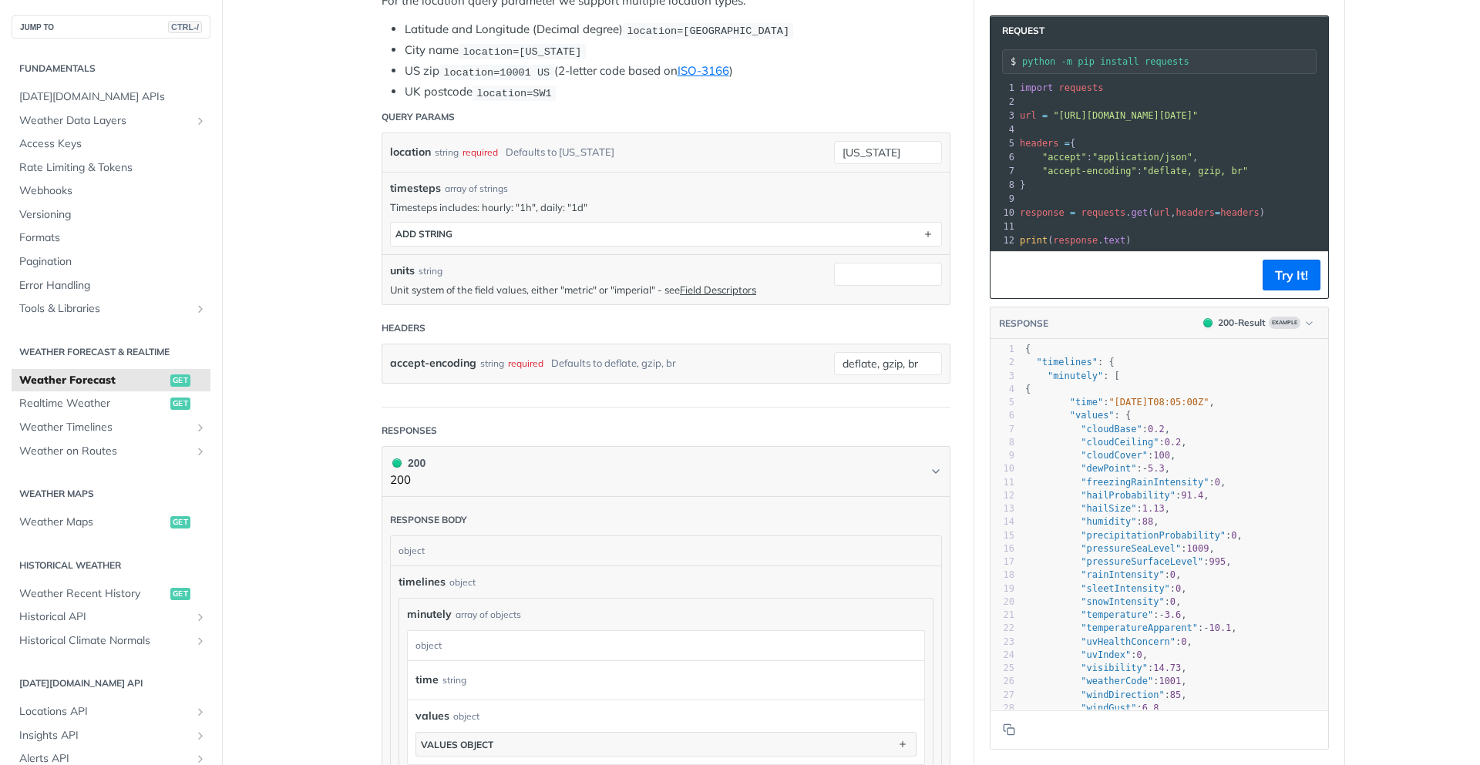
scroll to position [370, 0]
click at [1289, 285] on button "Try It!" at bounding box center [1291, 275] width 58 height 31
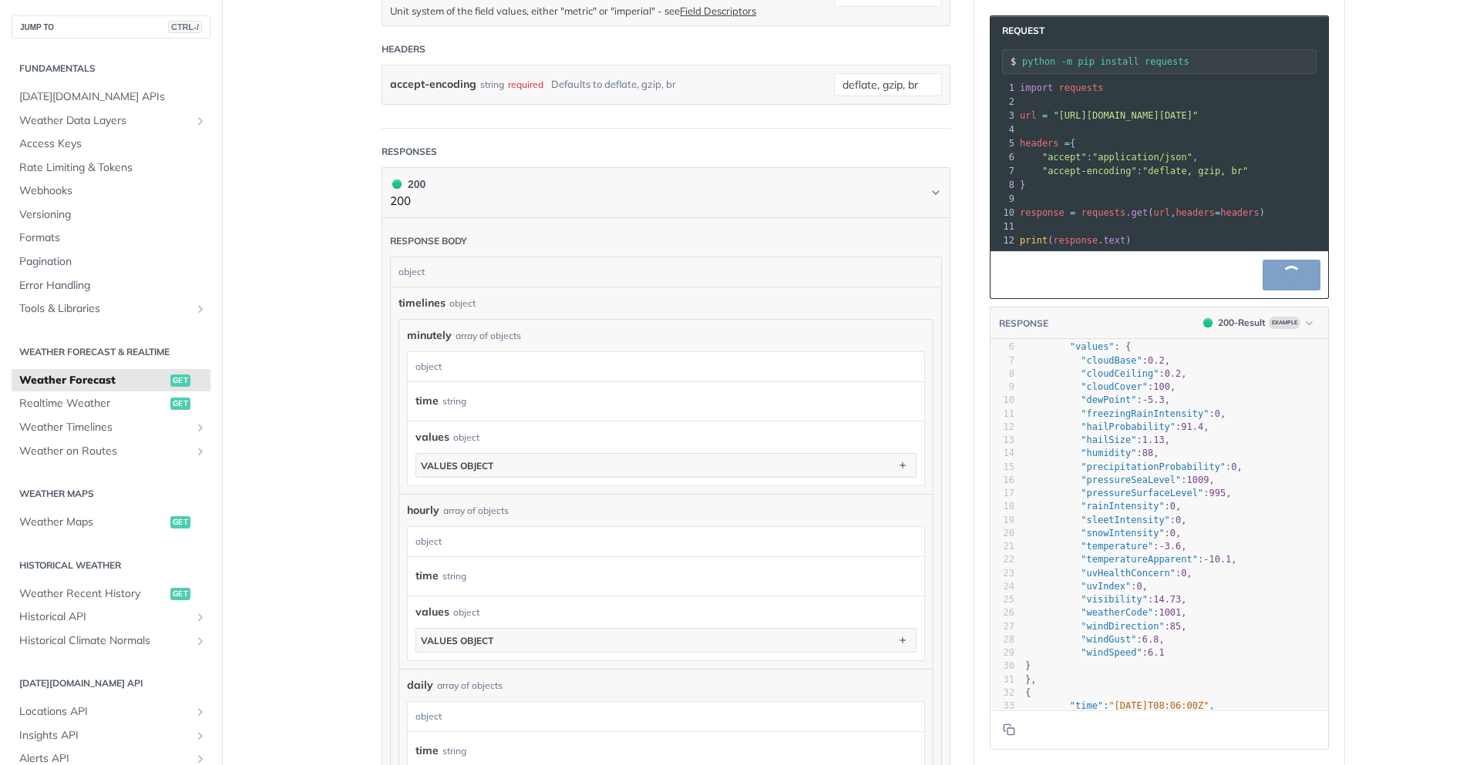
scroll to position [185, 0]
